Goal: Check status: Check status

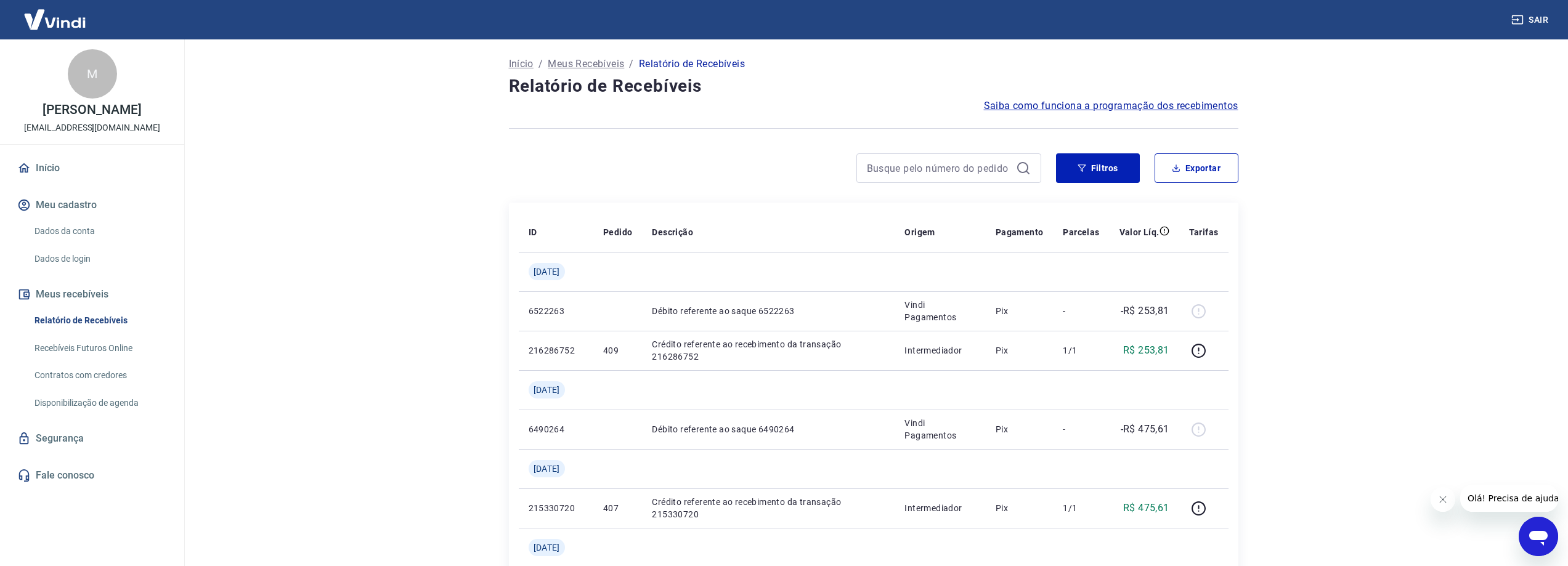
click at [863, 178] on div at bounding box center [948, 168] width 185 height 29
click at [885, 169] on input at bounding box center [939, 168] width 145 height 18
paste input "377"
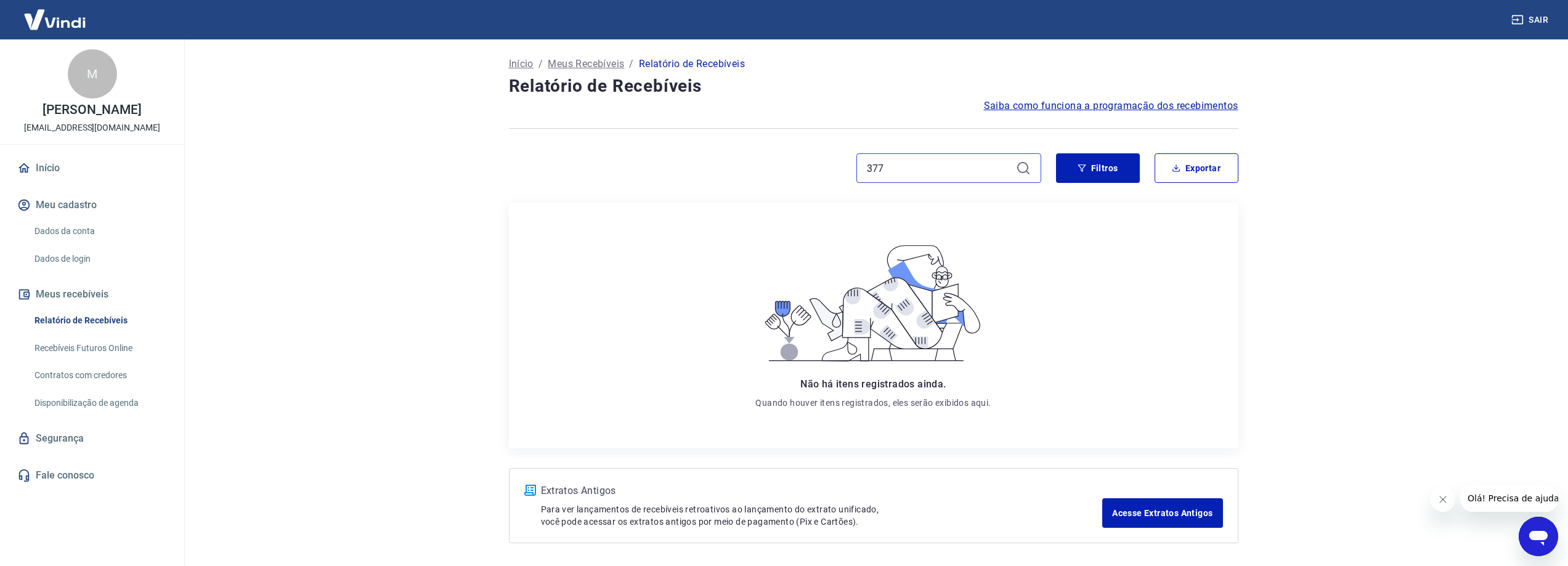
click at [898, 165] on input "377" at bounding box center [939, 168] width 145 height 18
type input "3"
click at [1018, 165] on icon at bounding box center [1023, 167] width 11 height 11
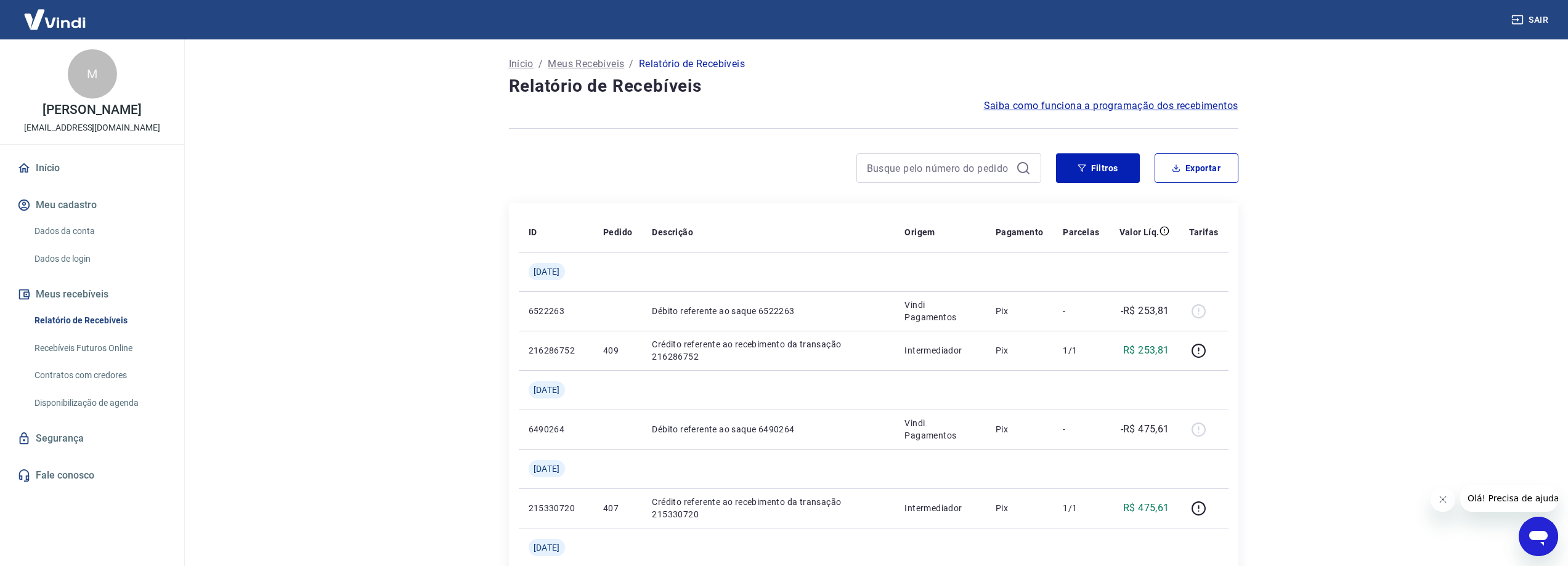
click at [1024, 167] on icon at bounding box center [1024, 168] width 15 height 15
click at [975, 174] on input at bounding box center [939, 168] width 145 height 18
type input "377"
click at [1024, 170] on icon at bounding box center [1024, 168] width 15 height 15
click at [1020, 161] on icon at bounding box center [1024, 168] width 15 height 15
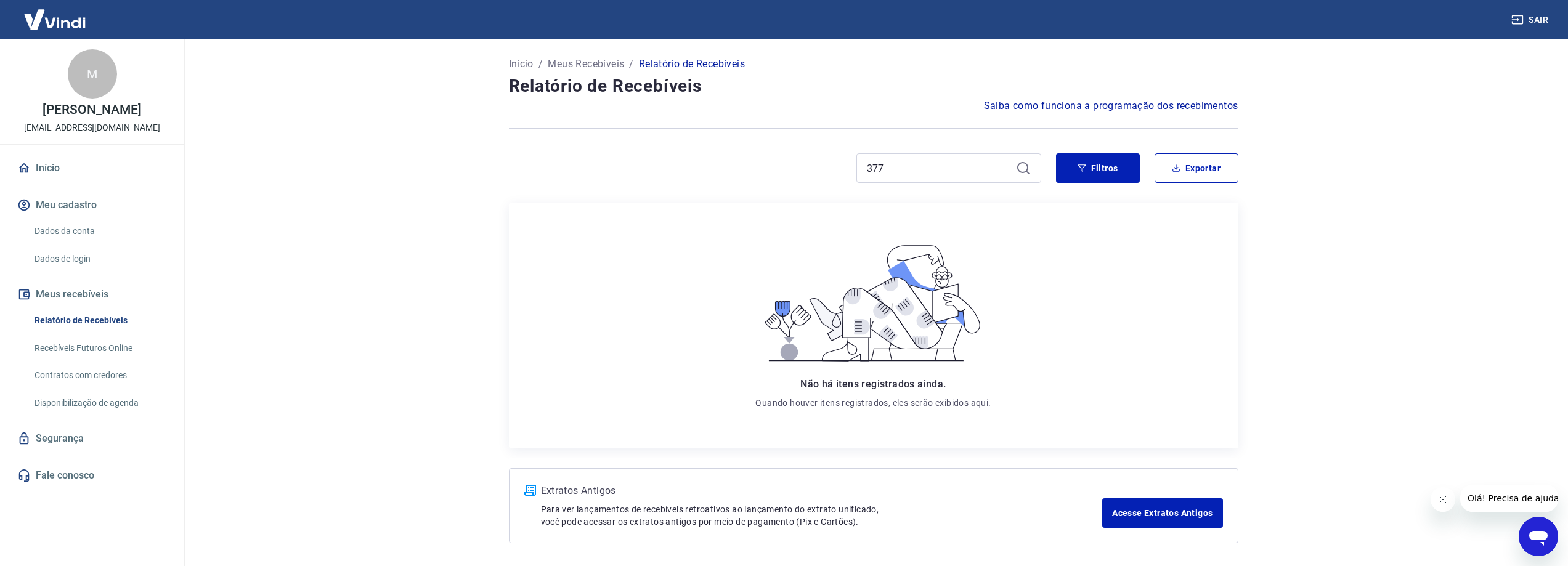
click at [1017, 167] on icon at bounding box center [1023, 167] width 11 height 11
drag, startPoint x: 920, startPoint y: 166, endPoint x: 810, endPoint y: 167, distance: 110.0
click at [810, 167] on div "377" at bounding box center [775, 168] width 532 height 29
click at [1027, 170] on icon at bounding box center [1023, 167] width 11 height 11
